Goal: Check status: Check status

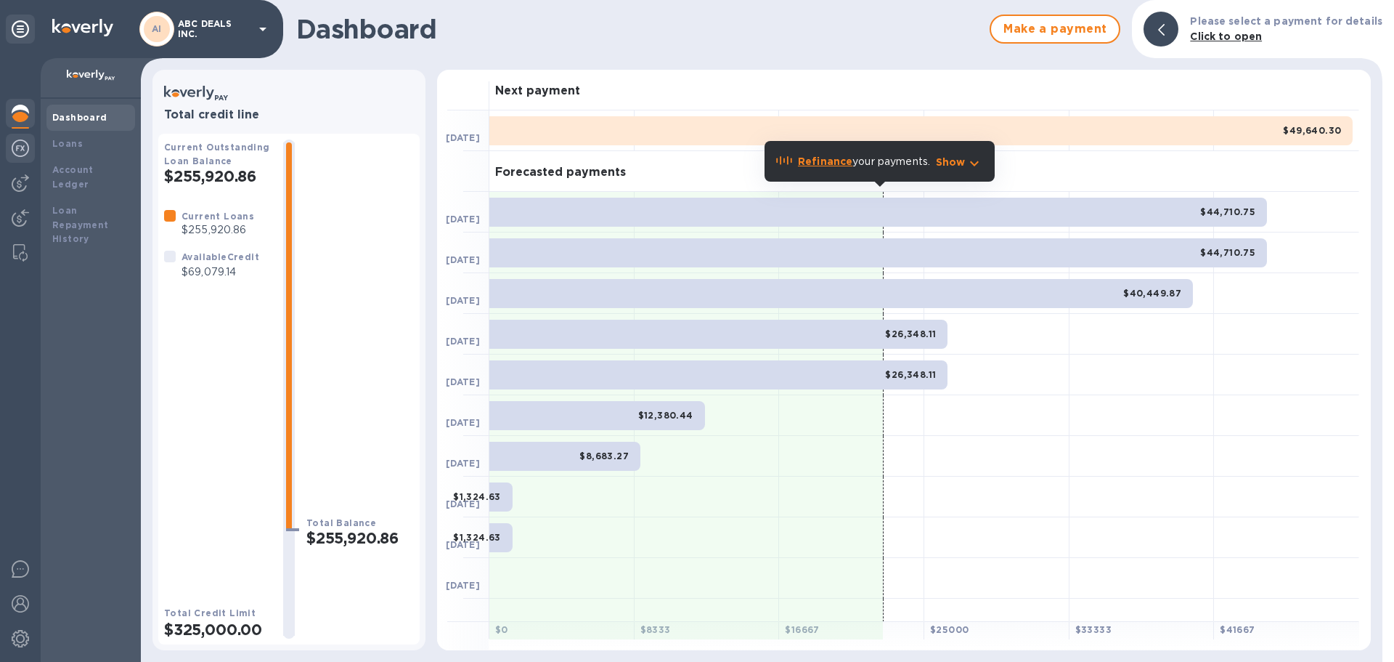
click at [22, 145] on img at bounding box center [20, 147] width 17 height 17
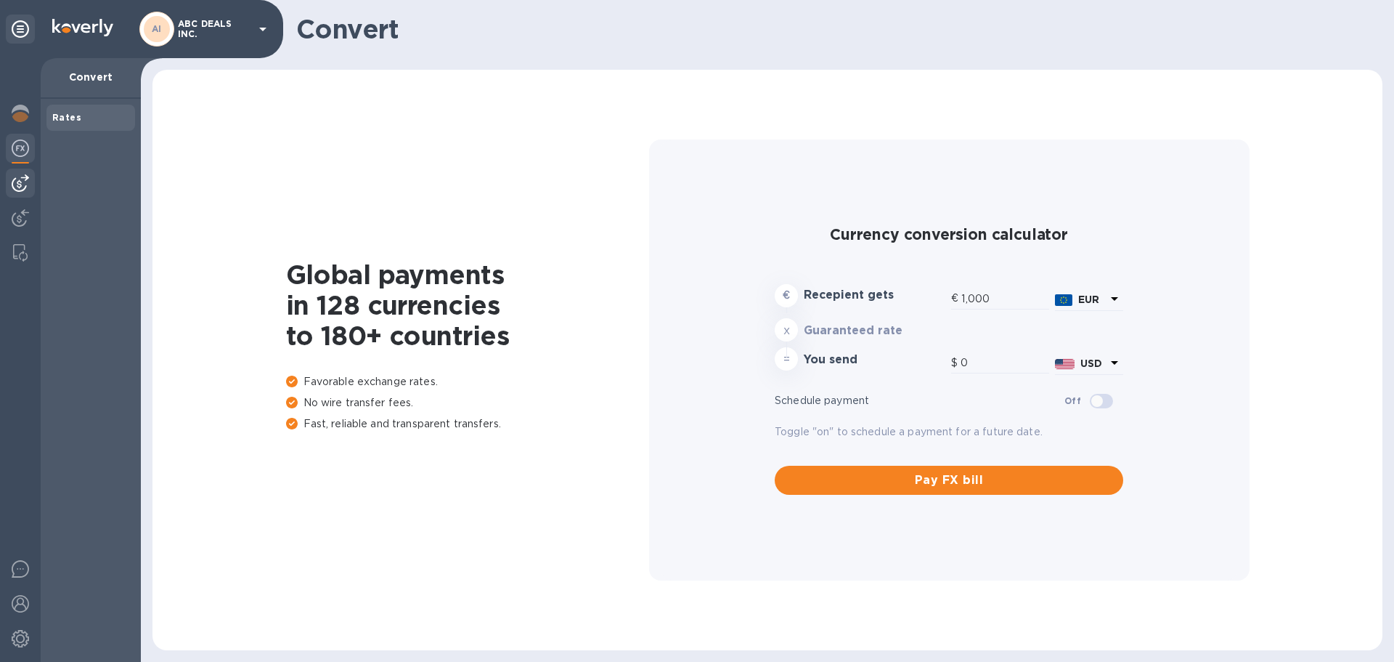
click at [18, 176] on img at bounding box center [20, 182] width 17 height 17
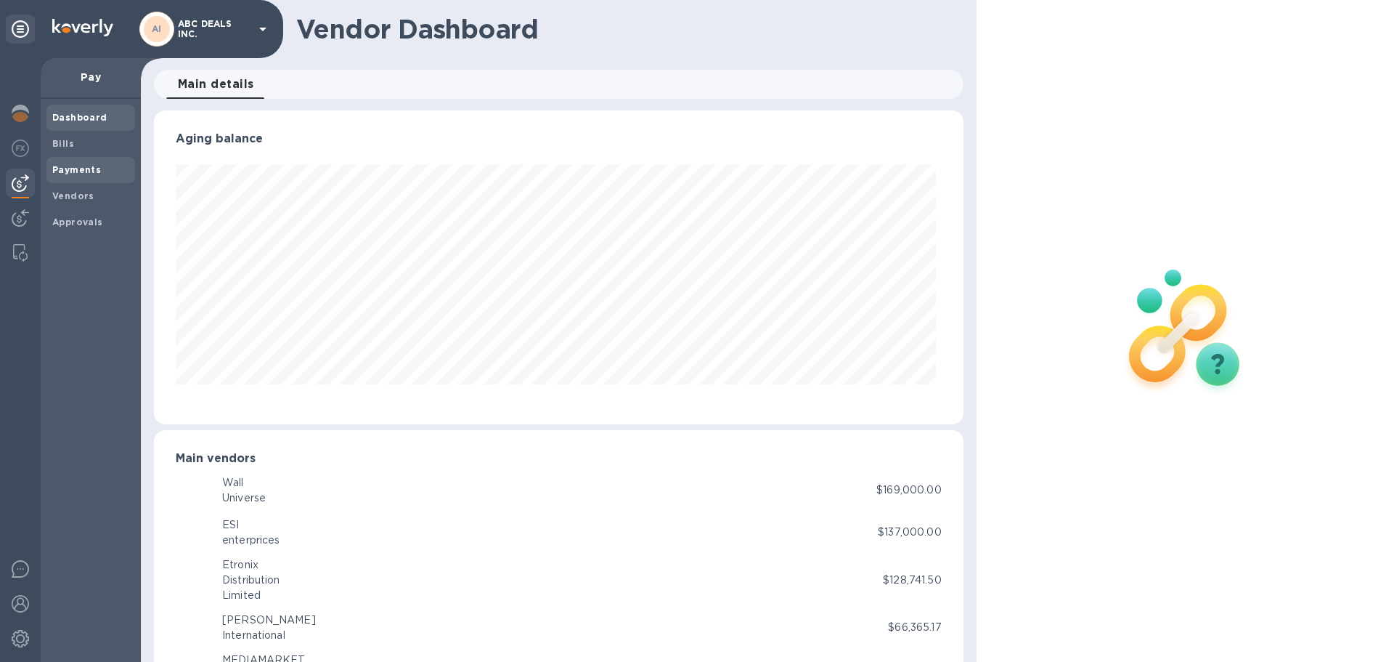
scroll to position [314, 803]
click at [73, 165] on b "Payments" at bounding box center [76, 169] width 49 height 11
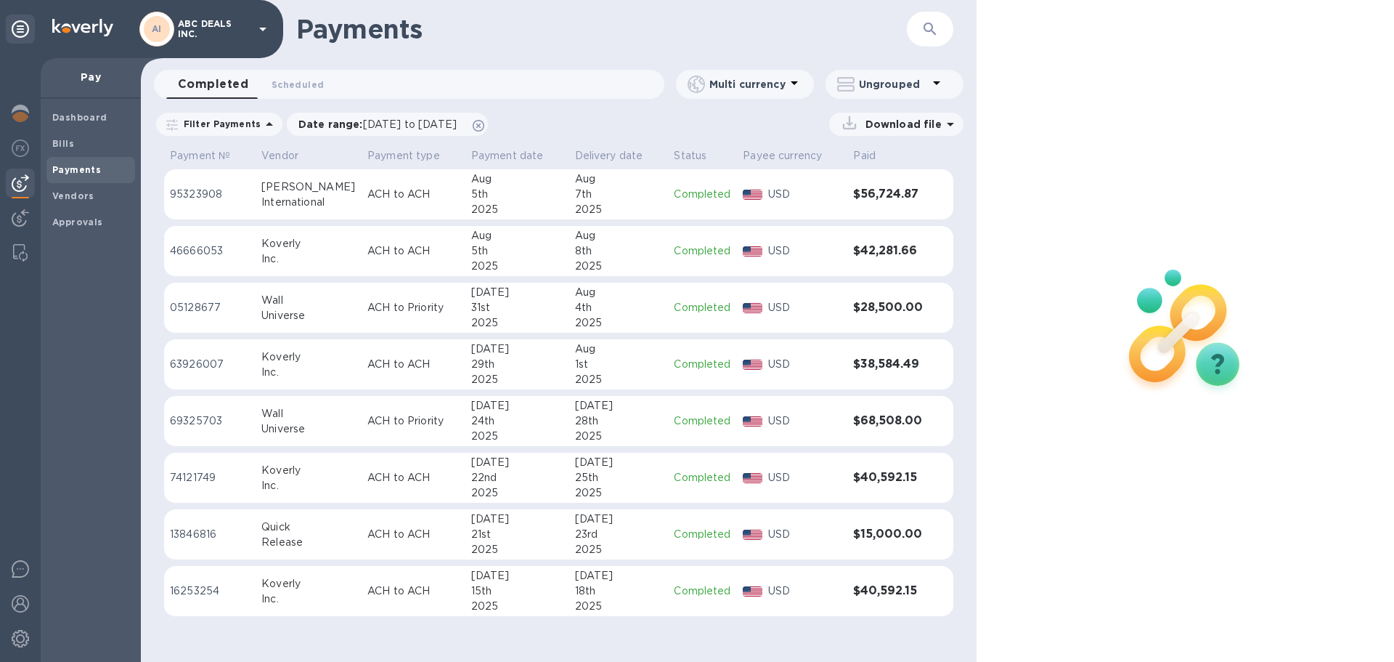
click at [585, 206] on div "2025" at bounding box center [619, 209] width 88 height 15
